Goal: Task Accomplishment & Management: Complete application form

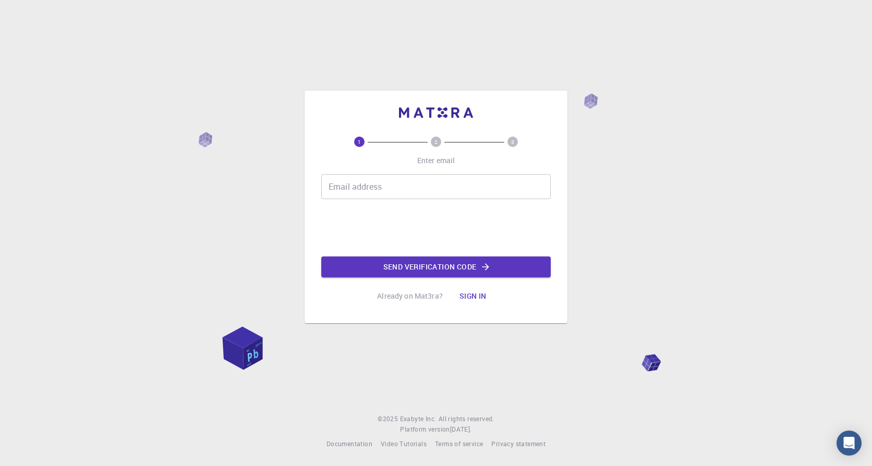
click at [373, 191] on input "Email address" at bounding box center [435, 186] width 229 height 25
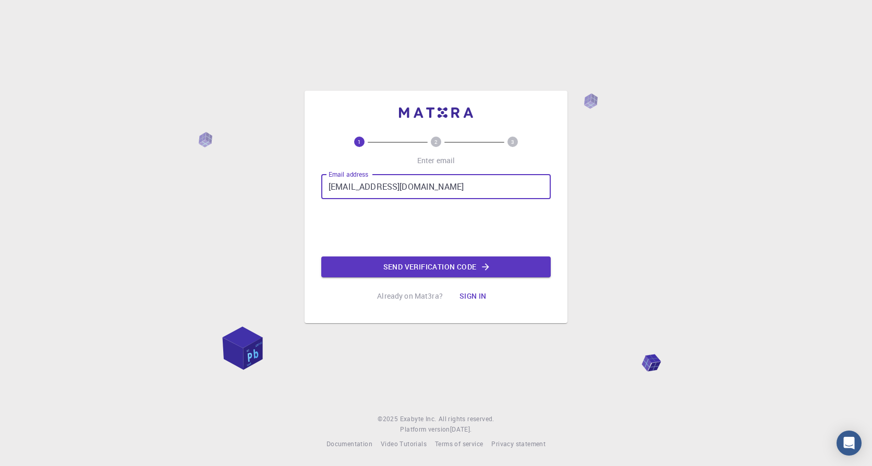
type input "maja.dragovic-brkljac@valamar.com"
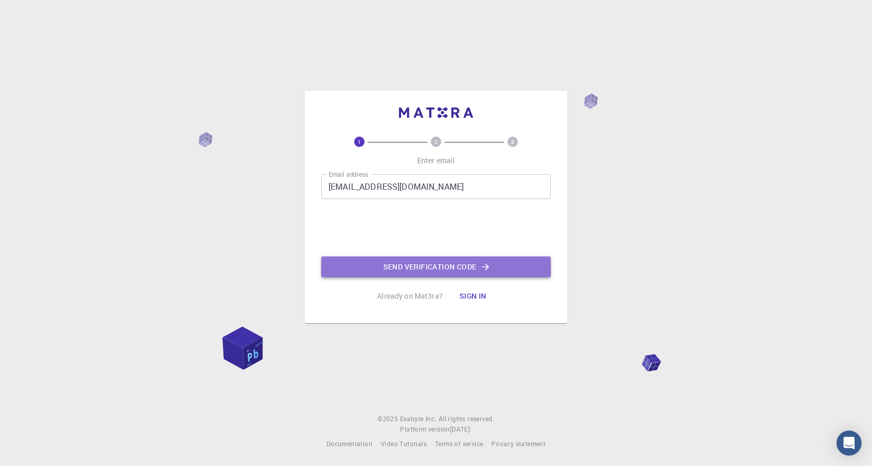
click at [438, 267] on button "Send verification code" at bounding box center [435, 267] width 229 height 21
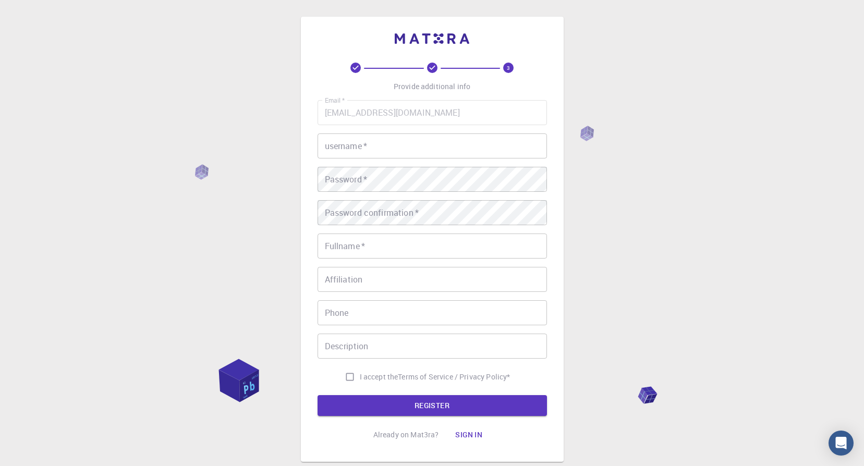
click at [377, 145] on input "username   *" at bounding box center [432, 145] width 229 height 25
type input "majabrk"
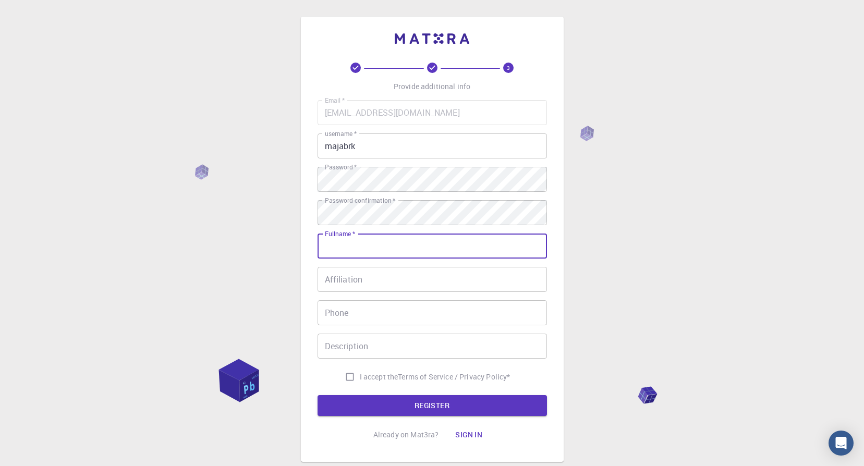
click at [416, 246] on input "Fullname   *" at bounding box center [432, 246] width 229 height 25
type input "[PERSON_NAME]"
click at [402, 273] on input "Affiliation" at bounding box center [432, 279] width 229 height 25
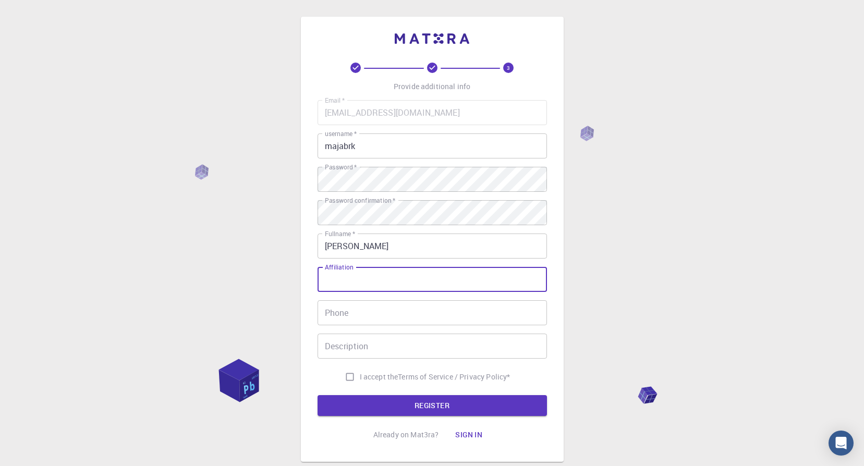
click at [346, 378] on input "I accept the Terms of Service / Privacy Policy *" at bounding box center [350, 377] width 20 height 20
checkbox input "true"
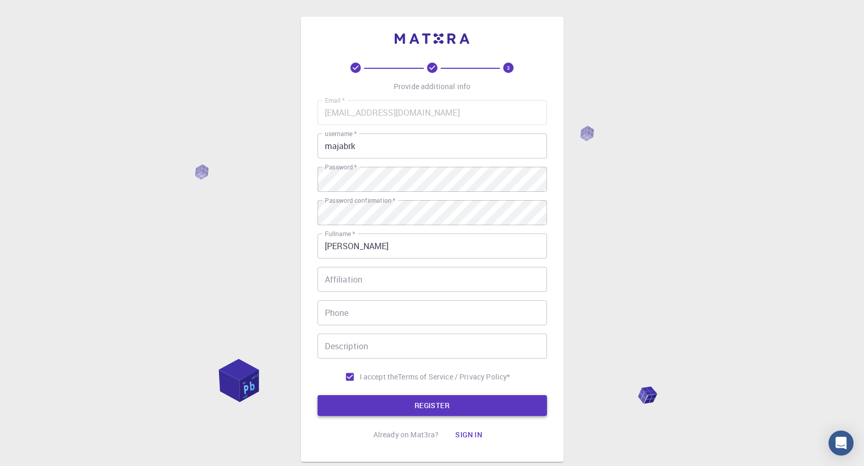
click at [380, 403] on button "REGISTER" at bounding box center [432, 405] width 229 height 21
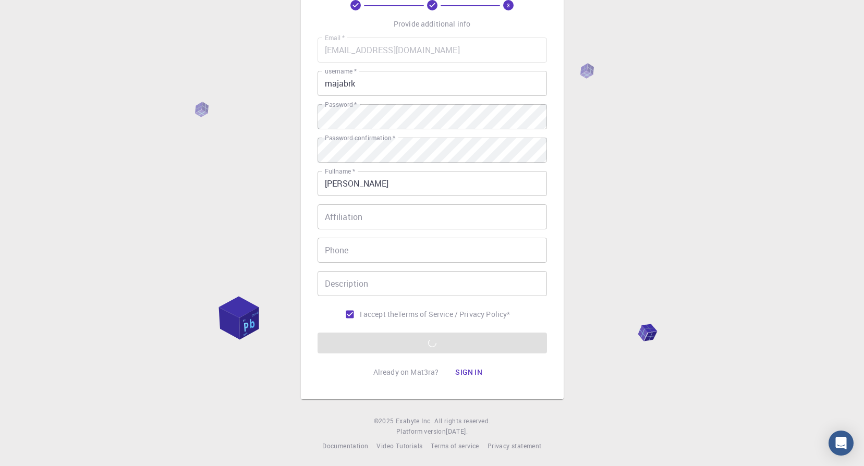
scroll to position [65, 0]
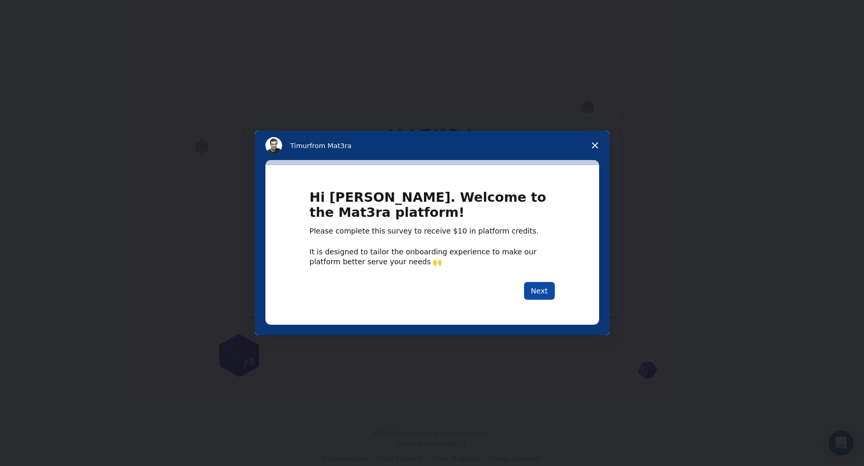
click at [541, 285] on button "Next" at bounding box center [539, 291] width 31 height 18
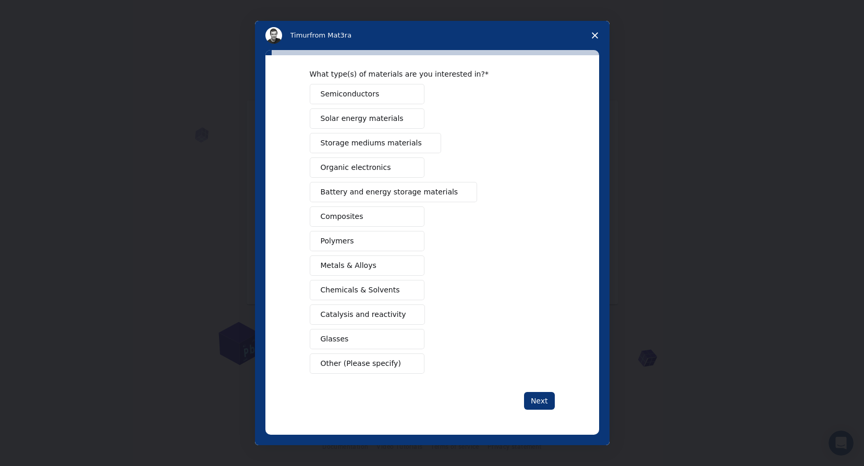
scroll to position [15, 0]
click at [542, 399] on button "Next" at bounding box center [539, 401] width 31 height 18
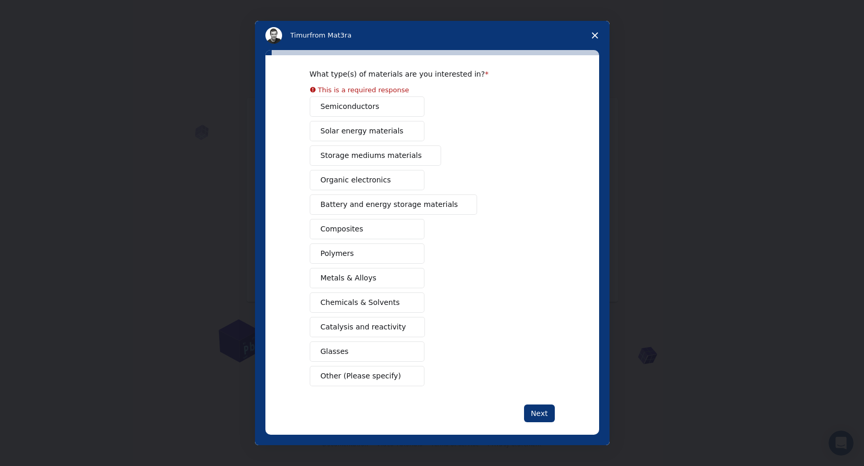
click at [596, 38] on icon "Close survey" at bounding box center [595, 35] width 6 height 6
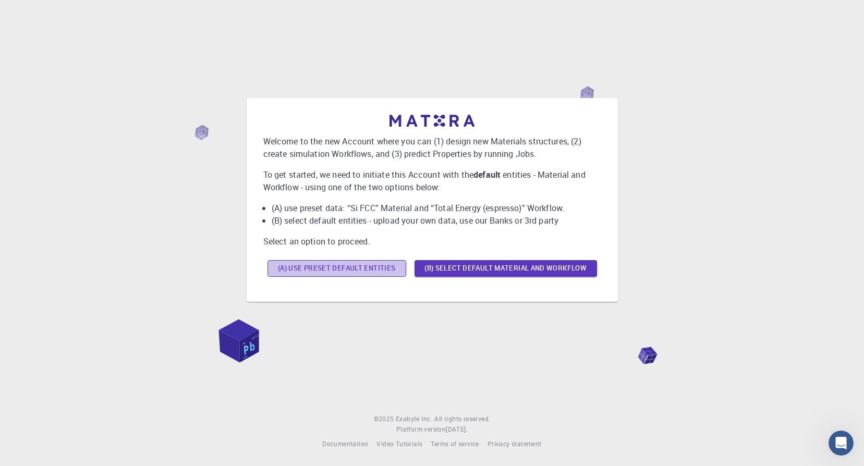
click at [351, 269] on button "(A) Use preset default entities" at bounding box center [336, 268] width 139 height 17
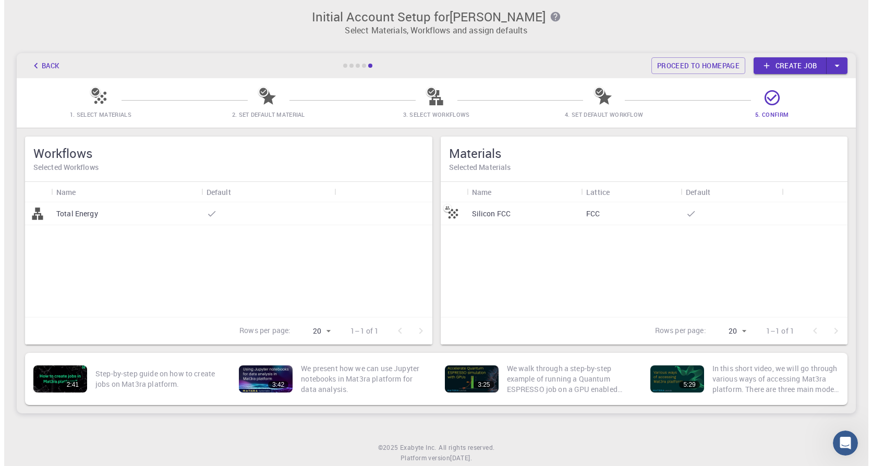
scroll to position [0, 0]
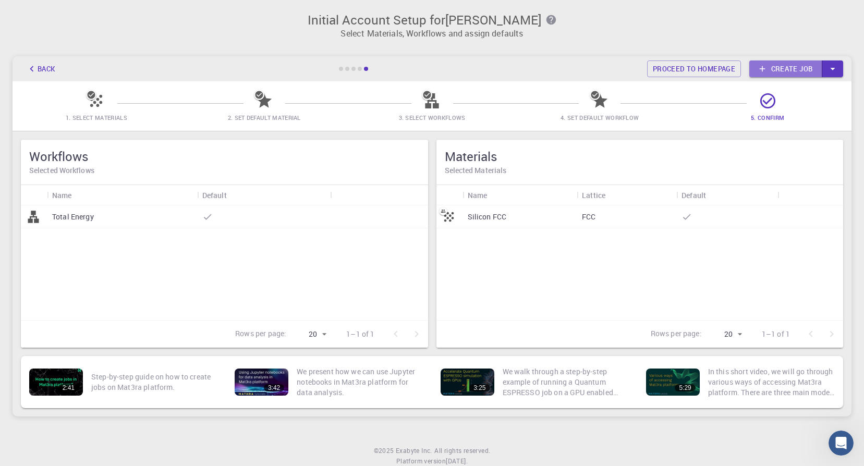
click at [777, 68] on link "Create job" at bounding box center [785, 68] width 73 height 17
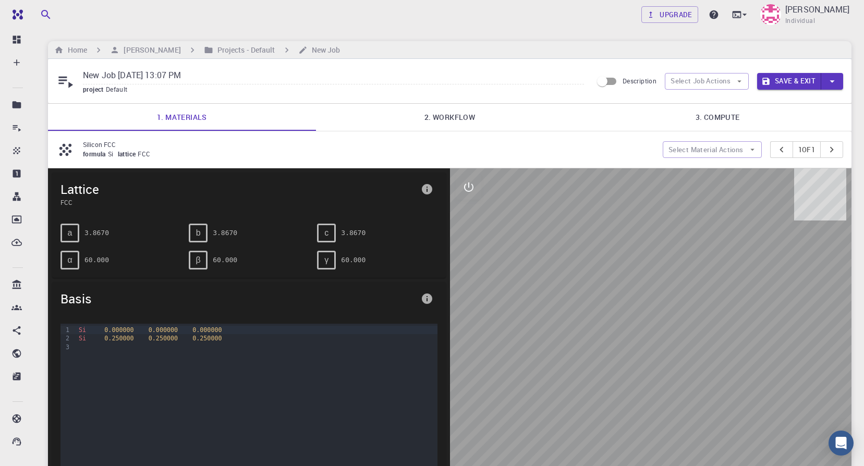
click at [461, 116] on link "2. Workflow" at bounding box center [450, 117] width 268 height 27
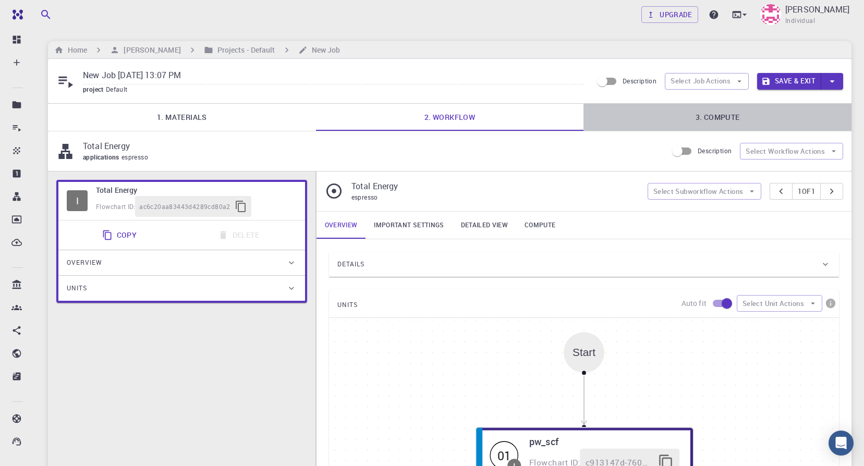
click at [726, 118] on link "3. Compute" at bounding box center [717, 117] width 268 height 27
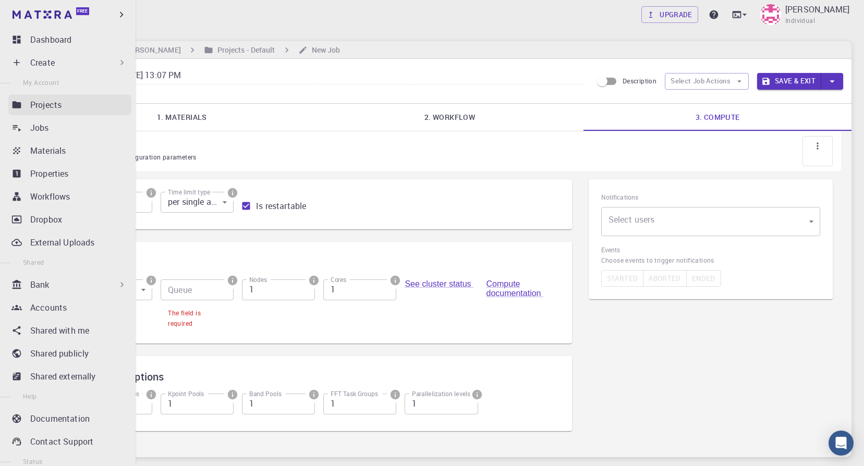
click at [67, 107] on div "Projects" at bounding box center [80, 105] width 101 height 13
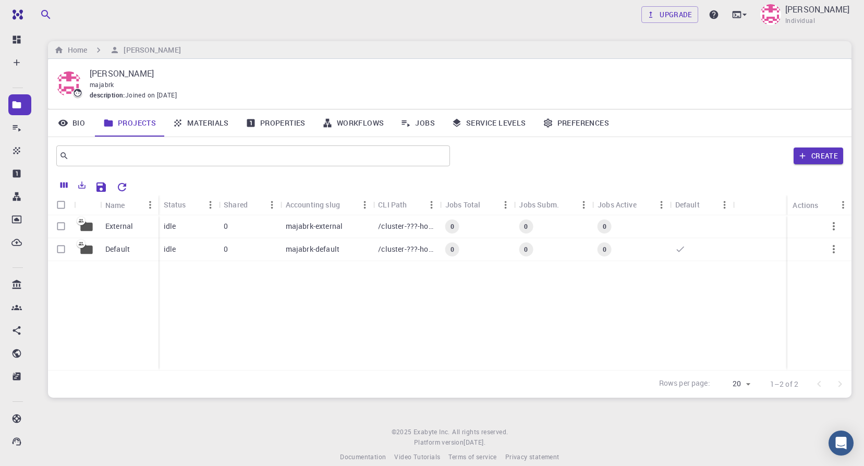
click at [215, 123] on link "Materials" at bounding box center [200, 122] width 73 height 27
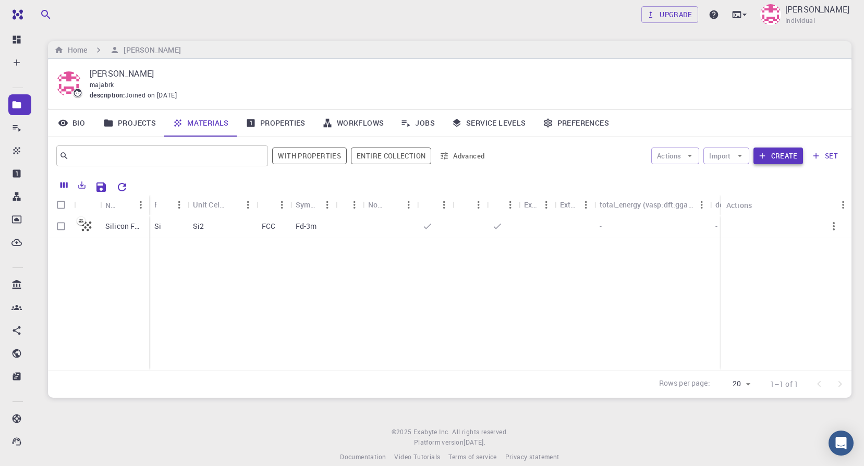
click at [780, 155] on button "Create" at bounding box center [778, 156] width 50 height 17
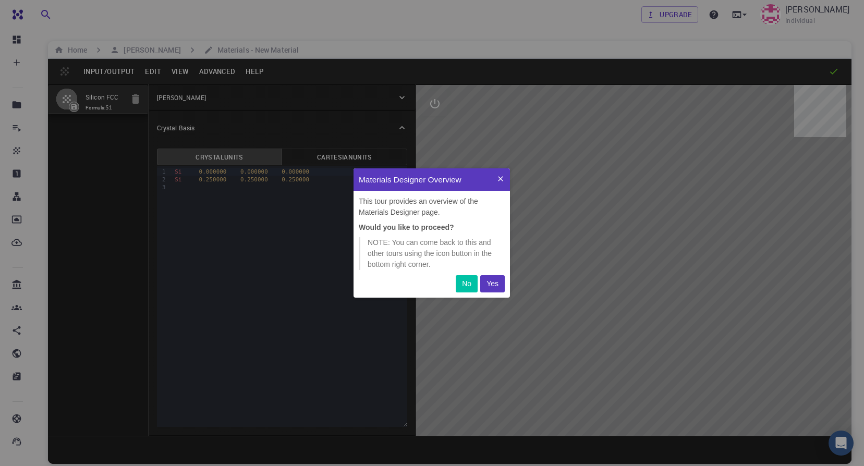
scroll to position [121, 149]
click at [494, 283] on p "Yes" at bounding box center [492, 283] width 12 height 11
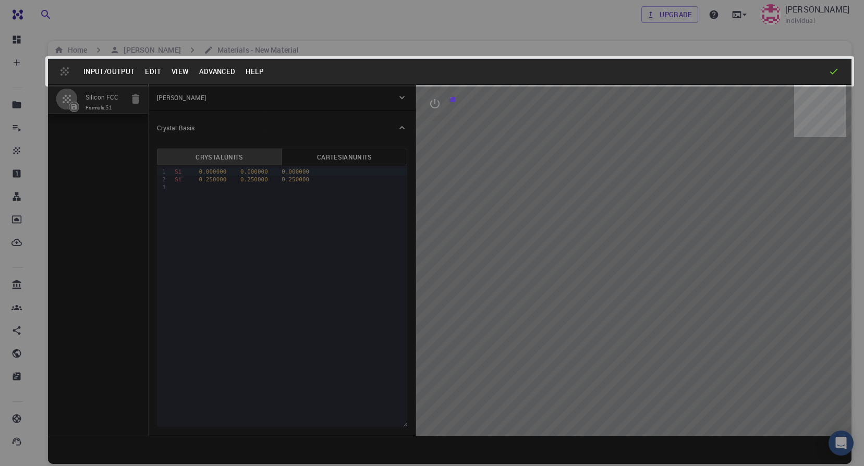
scroll to position [111, 149]
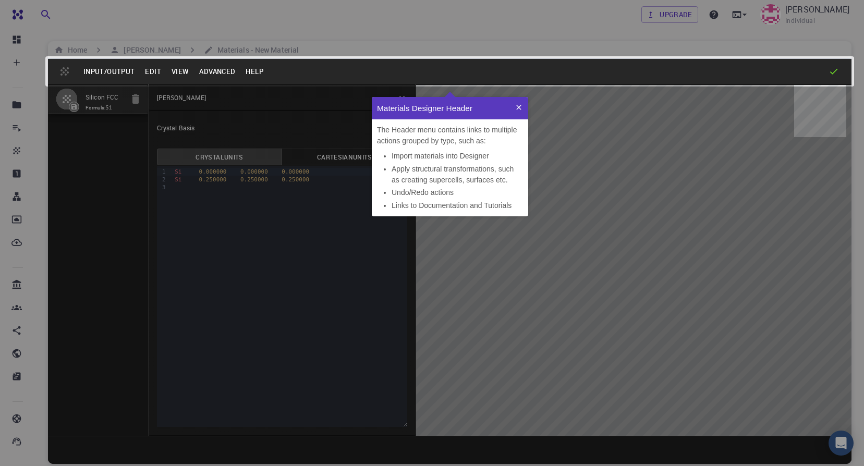
click at [522, 103] on icon at bounding box center [519, 107] width 8 height 8
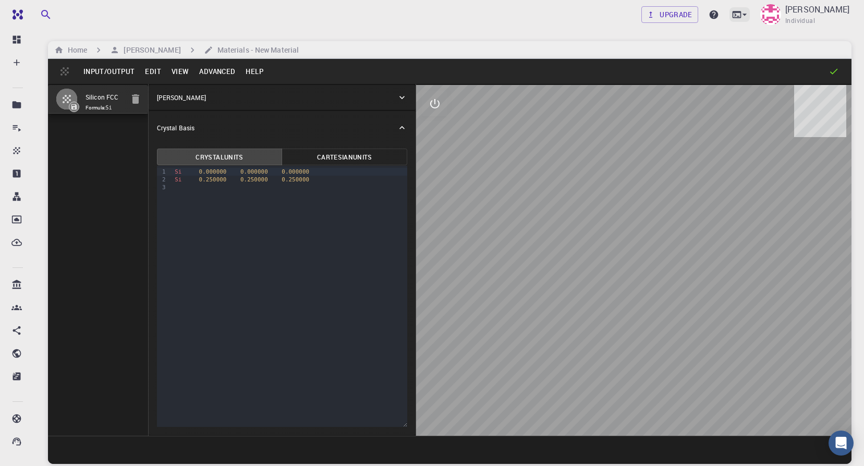
click at [741, 16] on icon at bounding box center [737, 14] width 9 height 7
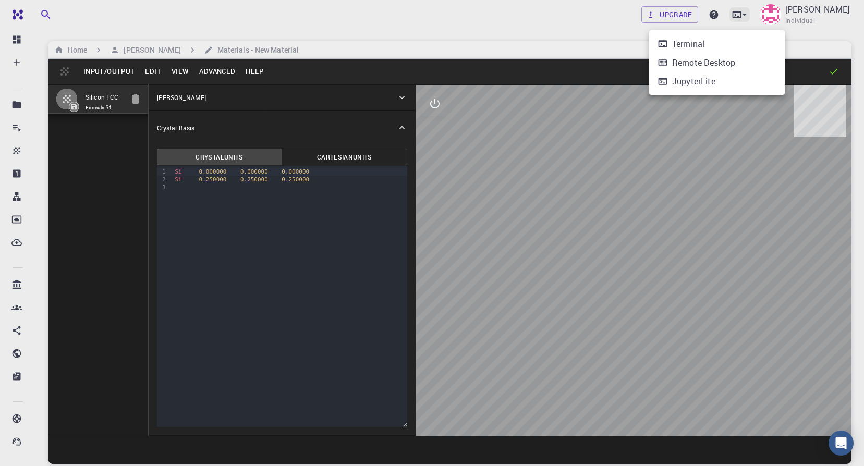
click at [773, 16] on div at bounding box center [432, 233] width 864 height 466
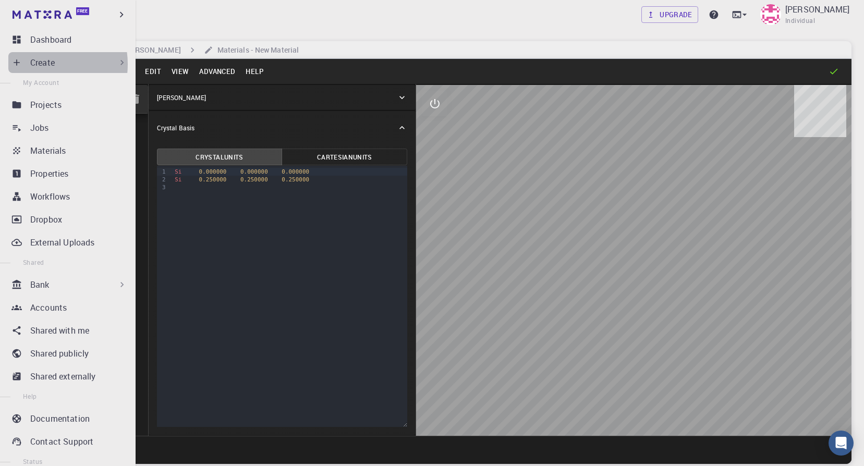
click at [40, 64] on p "Create" at bounding box center [42, 62] width 25 height 13
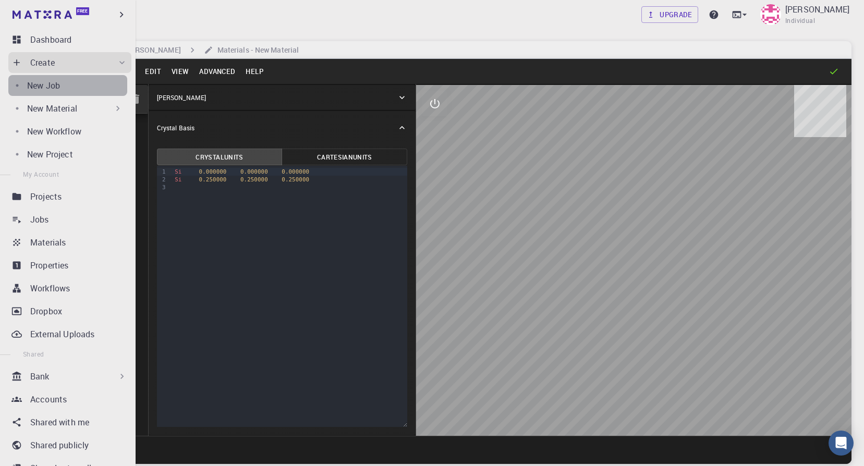
click at [70, 86] on div "New Job" at bounding box center [77, 85] width 100 height 13
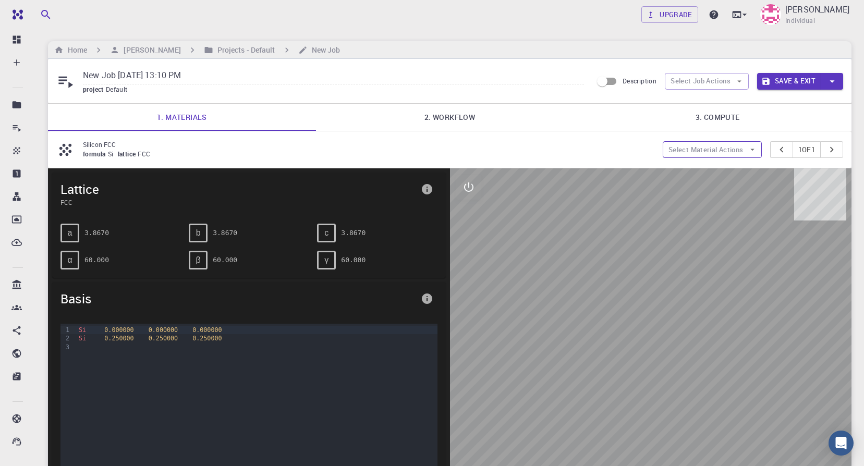
click at [752, 152] on icon "button" at bounding box center [752, 149] width 9 height 9
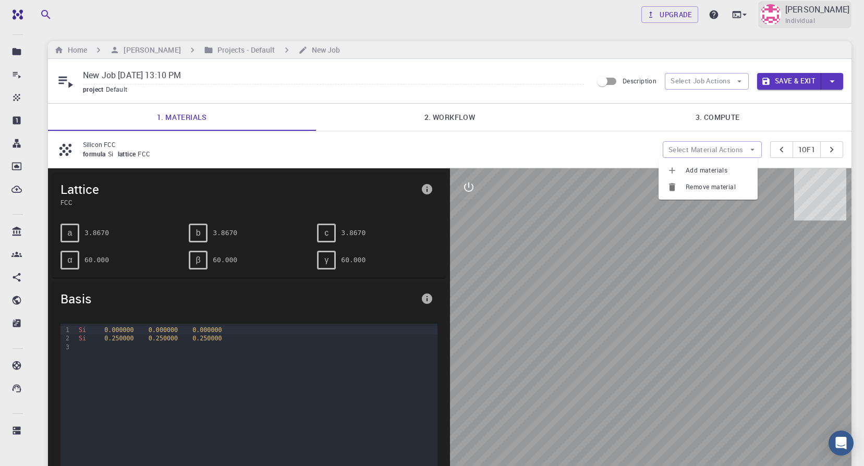
click at [827, 12] on p "[PERSON_NAME]" at bounding box center [817, 9] width 64 height 13
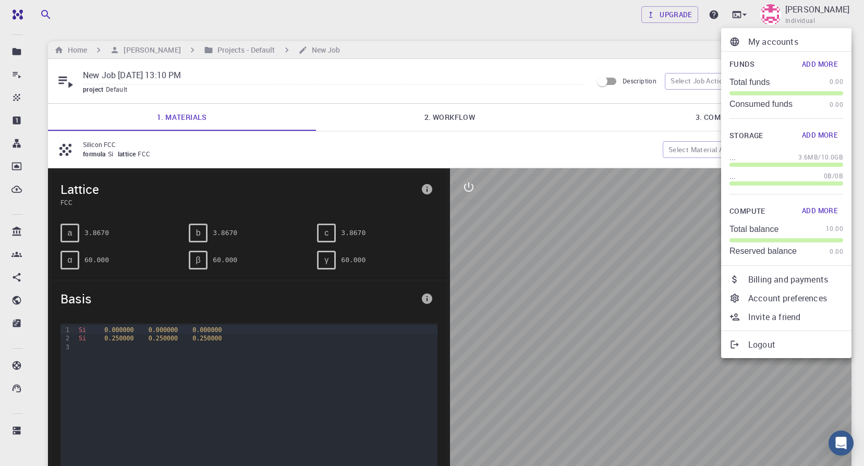
click at [763, 343] on p "Logout" at bounding box center [795, 344] width 95 height 13
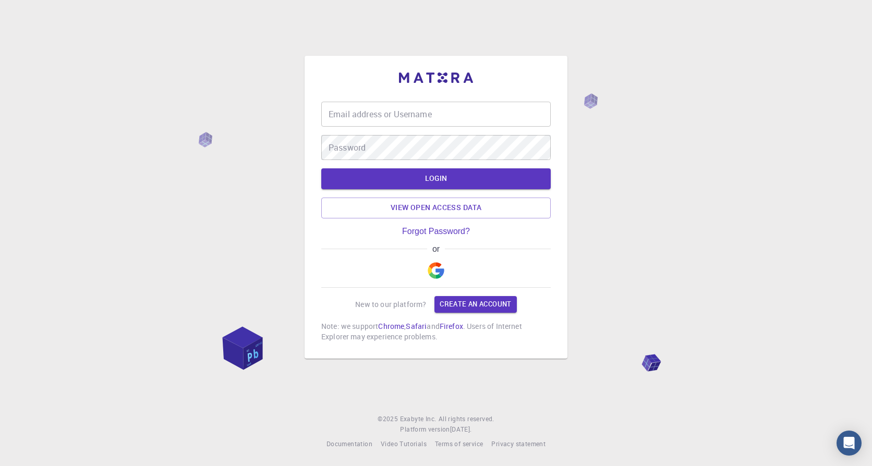
type input "majabrk"
